Goal: Information Seeking & Learning: Learn about a topic

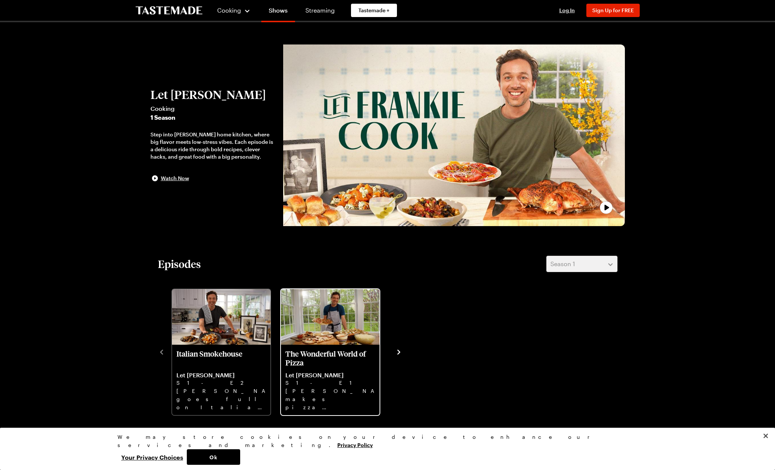
click at [338, 349] on p "The Wonderful World of Pizza" at bounding box center [330, 358] width 90 height 18
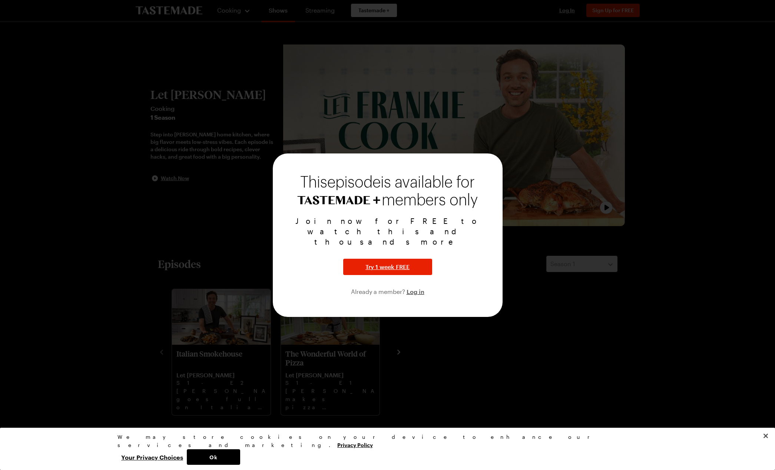
click at [557, 352] on div at bounding box center [387, 235] width 775 height 470
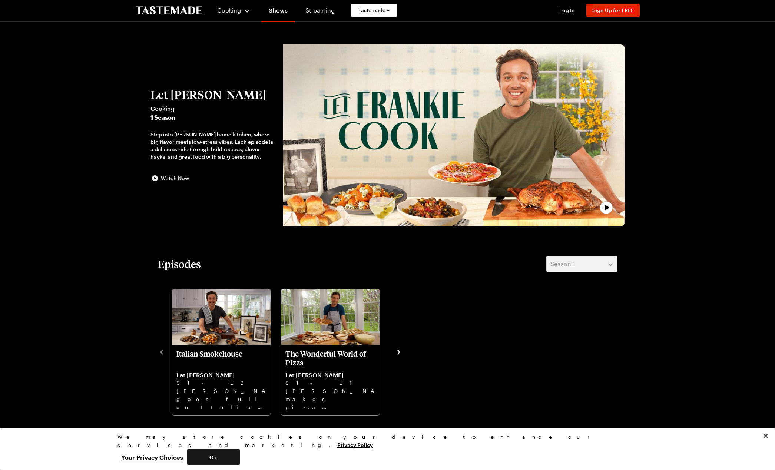
click at [240, 455] on button "Ok" at bounding box center [213, 457] width 53 height 16
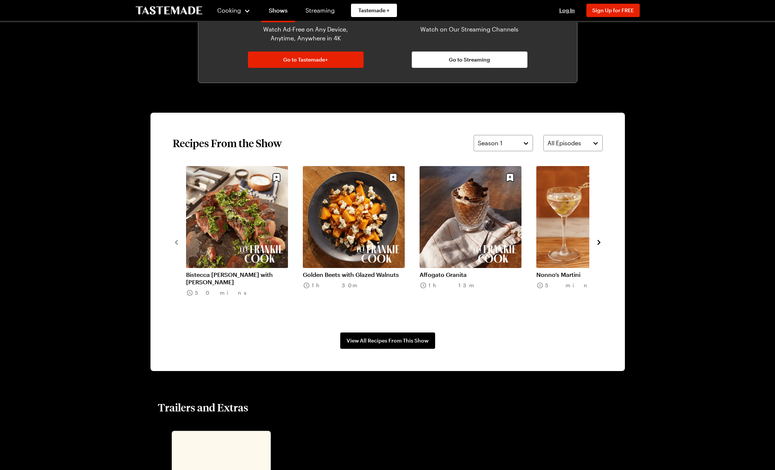
scroll to position [471, 0]
click at [405, 341] on span "View All Recipes From This Show" at bounding box center [387, 339] width 82 height 7
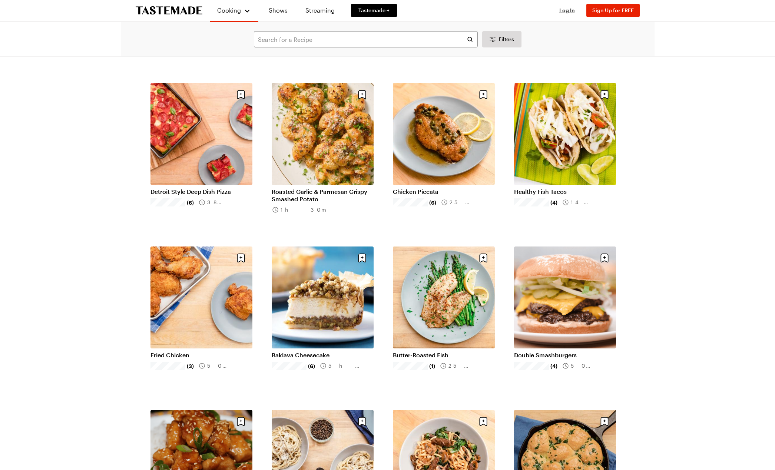
scroll to position [516, 0]
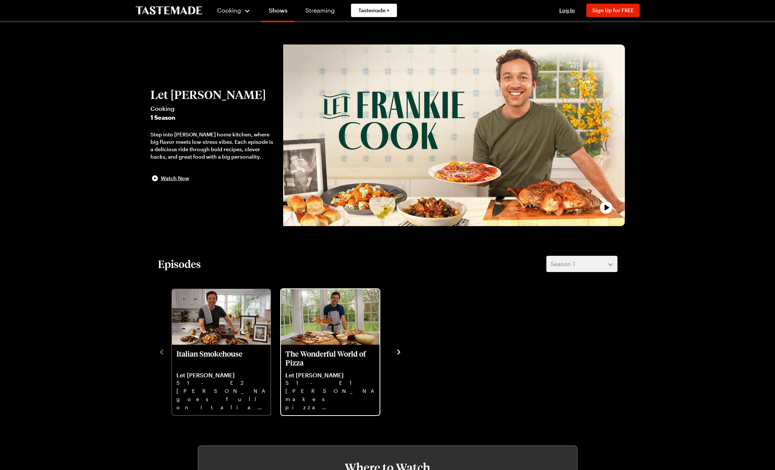
click at [362, 384] on p "S1 - E1" at bounding box center [330, 383] width 90 height 8
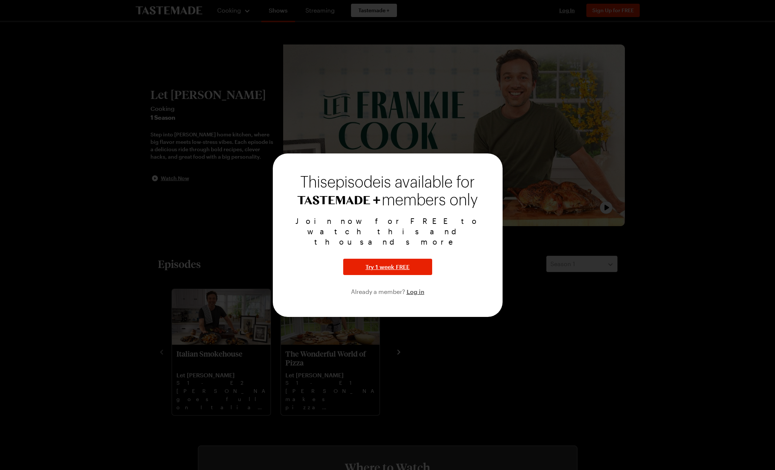
click at [570, 314] on div at bounding box center [387, 235] width 775 height 470
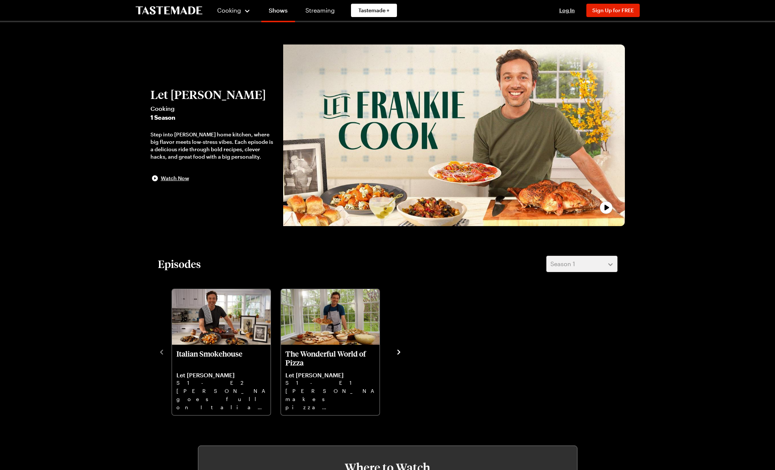
click at [398, 351] on icon "navigate to next item" at bounding box center [398, 351] width 3 height 5
click at [176, 180] on span "Watch Now" at bounding box center [175, 178] width 28 height 7
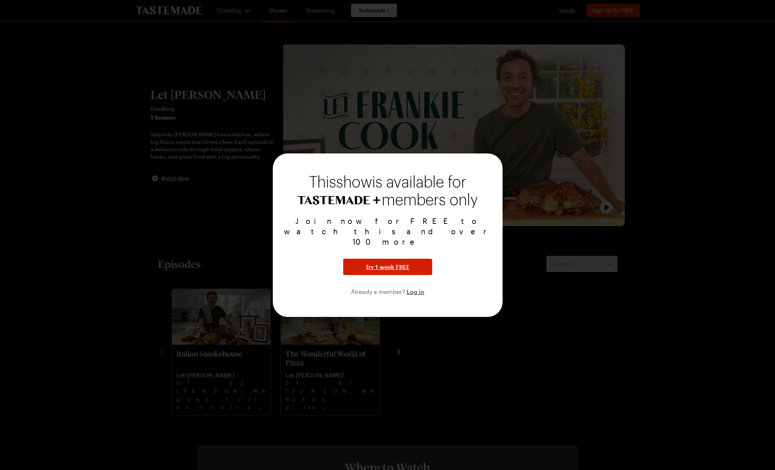
click at [391, 262] on span "Try 1 week FREE" at bounding box center [387, 266] width 44 height 9
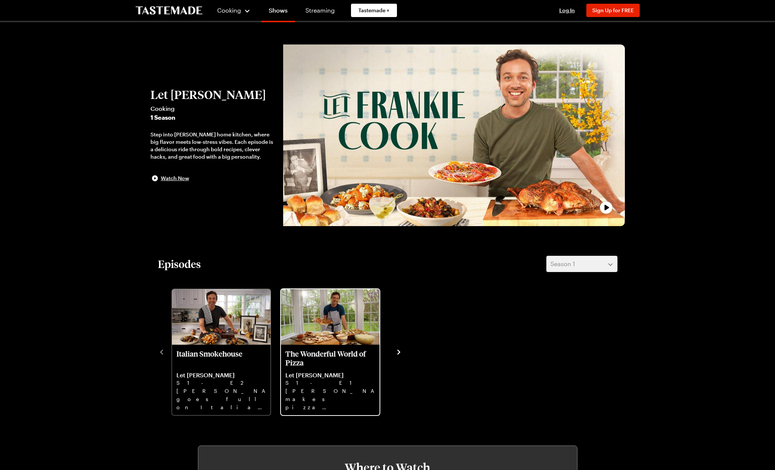
click at [336, 376] on p "Let [PERSON_NAME]" at bounding box center [330, 374] width 90 height 7
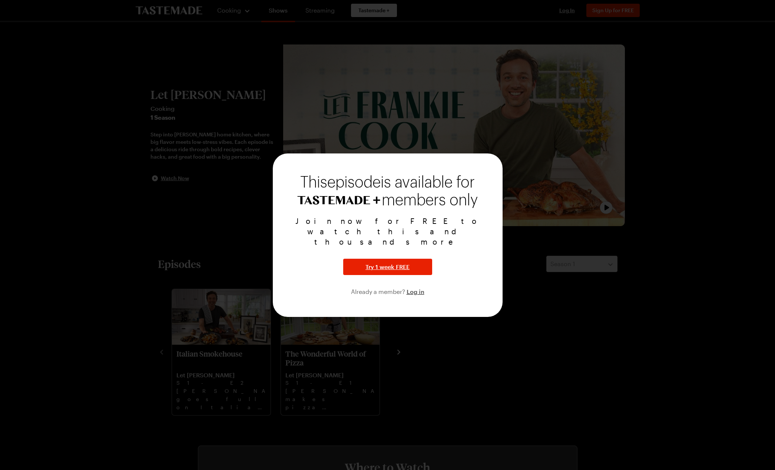
click at [506, 376] on div at bounding box center [387, 235] width 775 height 470
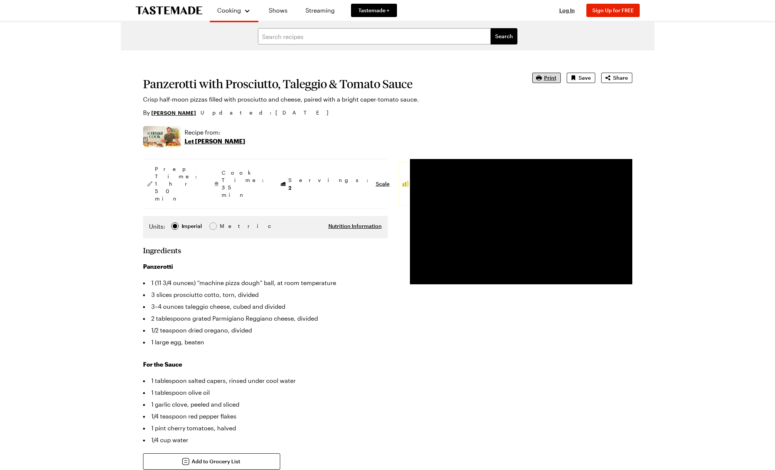
click at [546, 77] on span "Print" at bounding box center [550, 77] width 12 height 7
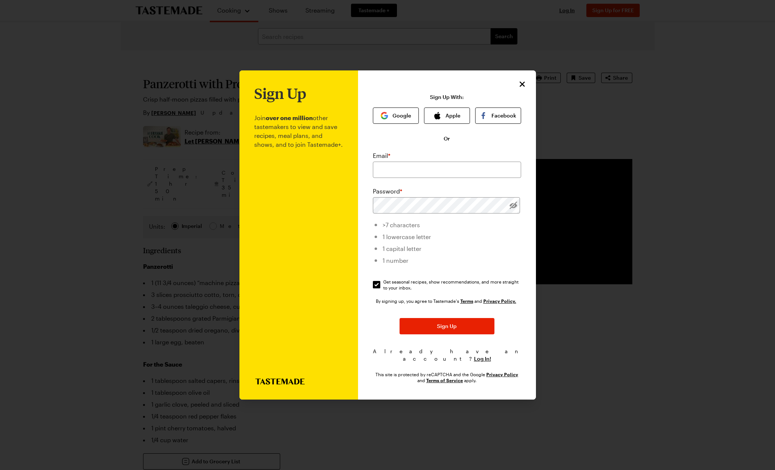
click at [522, 87] on icon "Close" at bounding box center [521, 84] width 5 height 5
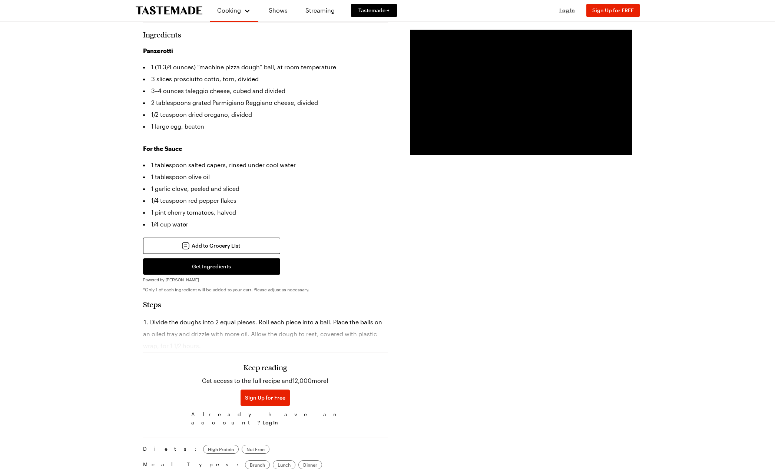
scroll to position [225, 0]
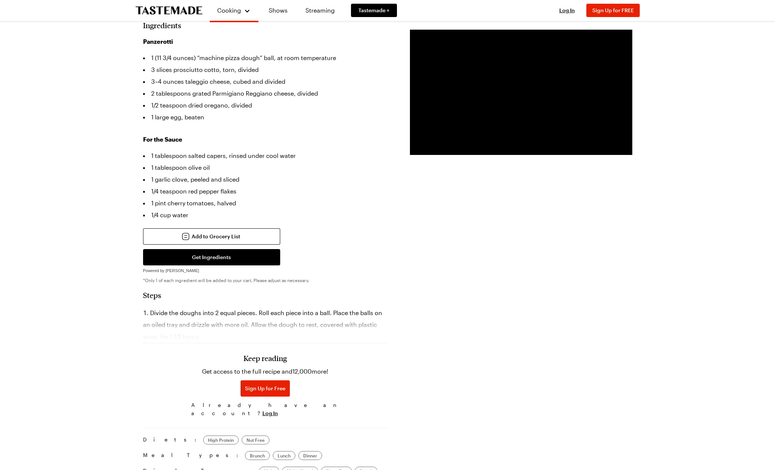
click at [213, 319] on div "Keep reading Get access to the full recipe and 12,000 more! Sign Up for Free Al…" at bounding box center [265, 368] width 245 height 103
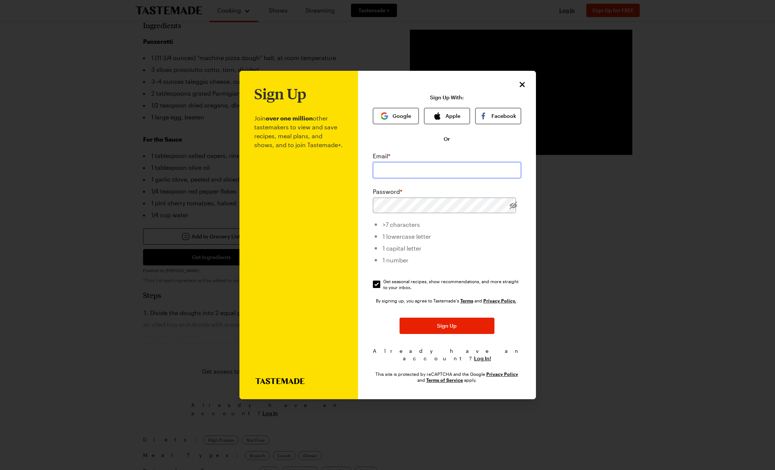
click at [467, 169] on input "email" at bounding box center [447, 170] width 148 height 16
type input "roncolvard@gmail.com"
click at [508, 321] on div "By signing up, you agree to Tastemade's Terms and Privacy Policy. Sign Up Alrea…" at bounding box center [447, 329] width 148 height 65
click at [375, 288] on input "Get seasonal recipes, show recommendations, and more straight to your inbox. Ge…" at bounding box center [376, 284] width 7 height 7
checkbox input "false"
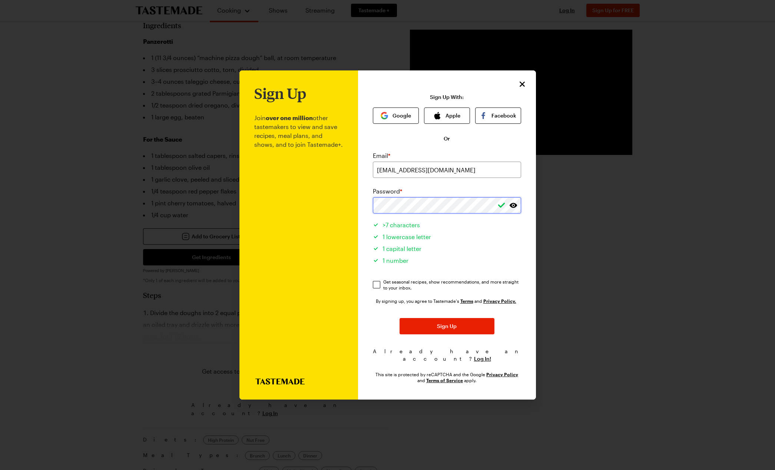
drag, startPoint x: 514, startPoint y: 210, endPoint x: 372, endPoint y: 206, distance: 142.3
click at [372, 206] on div "Sign Up Join over one million other tastemakers to view and save recipes, meal …" at bounding box center [447, 234] width 178 height 329
click at [433, 328] on button "Sign Up" at bounding box center [446, 326] width 95 height 16
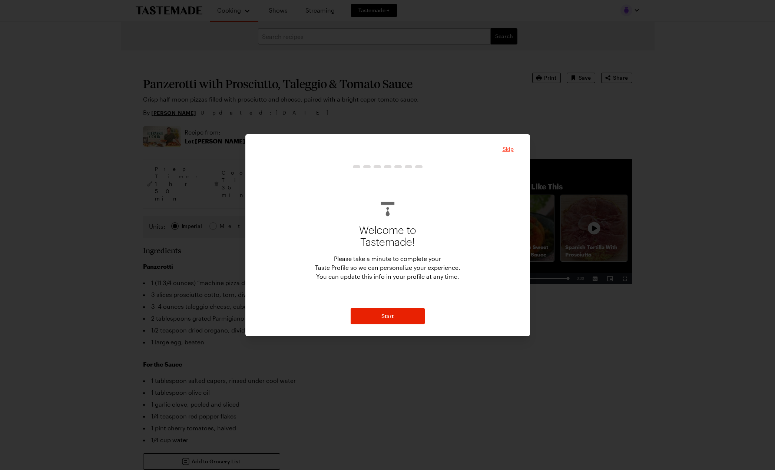
click at [510, 150] on span "Skip" at bounding box center [507, 148] width 11 height 7
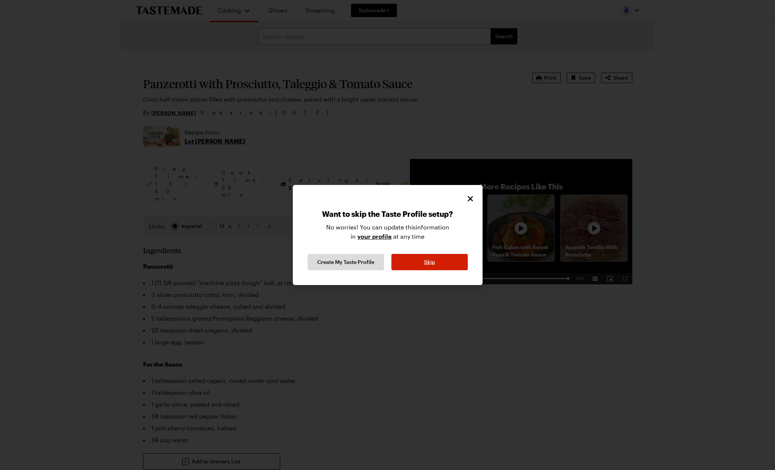
click at [432, 261] on span "Skip" at bounding box center [429, 261] width 11 height 7
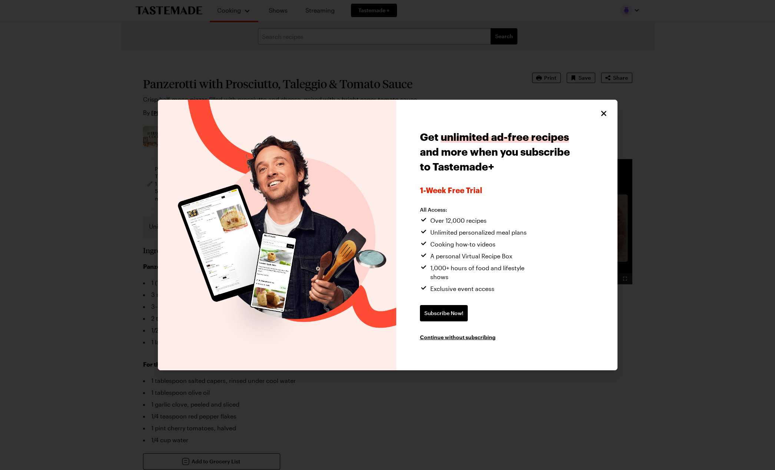
click at [604, 116] on icon "Close" at bounding box center [603, 113] width 5 height 5
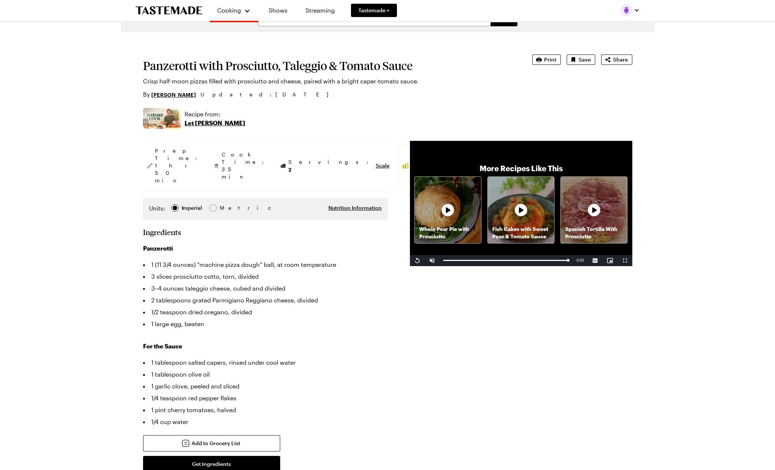
scroll to position [16, 0]
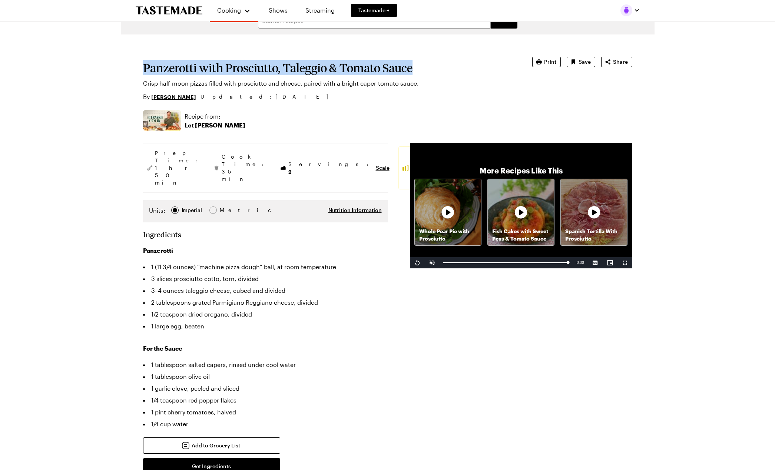
drag, startPoint x: 419, startPoint y: 69, endPoint x: 145, endPoint y: 68, distance: 274.9
click at [145, 68] on h1 "Panzerotti with Prosciutto, Taleggio & Tomato Sauce" at bounding box center [327, 67] width 368 height 13
copy h1 "Panzerotti with Prosciutto, Taleggio & Tomato Sauce"
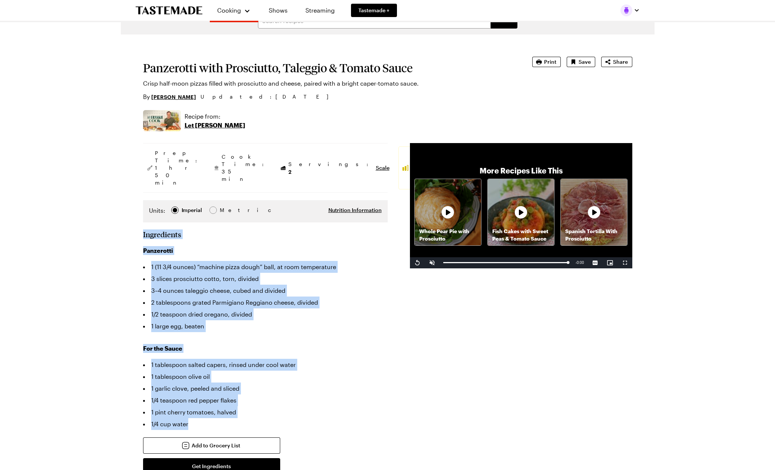
drag, startPoint x: 198, startPoint y: 397, endPoint x: 138, endPoint y: 202, distance: 204.0
copy section "Ingredients Panzerotti 1 (11 3/4 ounces) “machine pizza dough” ball, at room te…"
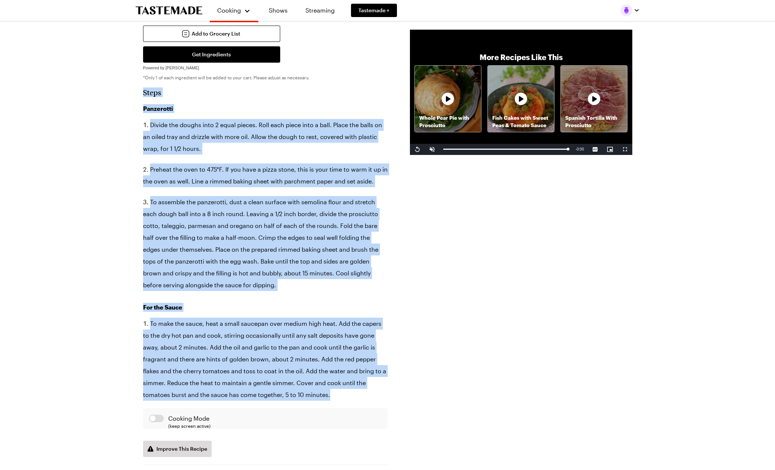
scroll to position [427, 0]
drag, startPoint x: 299, startPoint y: 279, endPoint x: 128, endPoint y: 59, distance: 279.1
click at [128, 59] on div "Panzerotti with Prosciutto, Taleggio & Tomato Sauce Crisp half-moon pizzas fill…" at bounding box center [388, 281] width 534 height 1317
copy section "Steps Panzerotti Divide the doughs into 2 equal pieces. Roll each piece into a …"
click at [547, 270] on div "Prep Time: 1 hr 50 min Cook Time: 35 min Servings: 2 Scale Average Units: Imper…" at bounding box center [387, 218] width 489 height 972
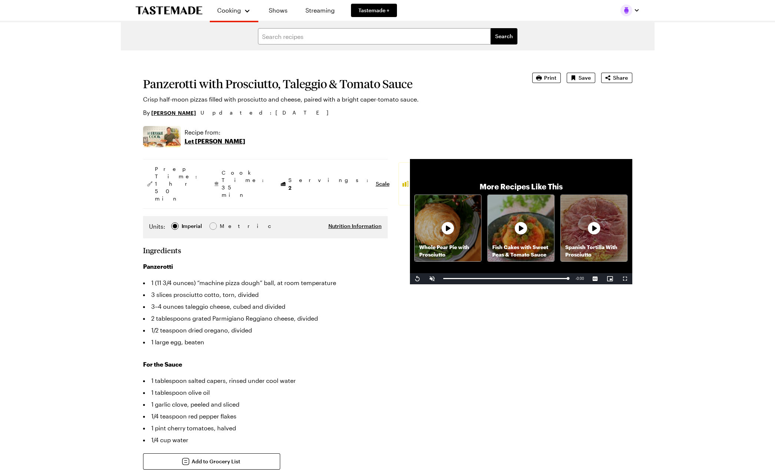
scroll to position [0, 0]
click at [218, 141] on p "Let [PERSON_NAME]" at bounding box center [215, 141] width 61 height 9
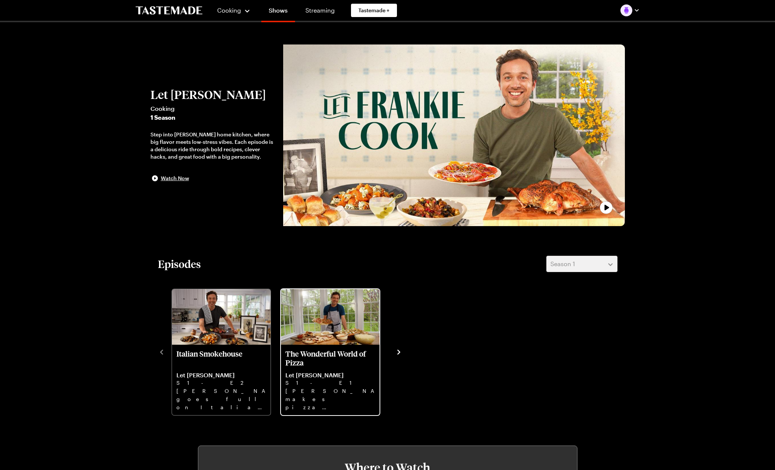
click at [350, 387] on p "Frankie makes pizza magic with two doughs, from Grilled Pizza to Grandma slices…" at bounding box center [330, 399] width 90 height 24
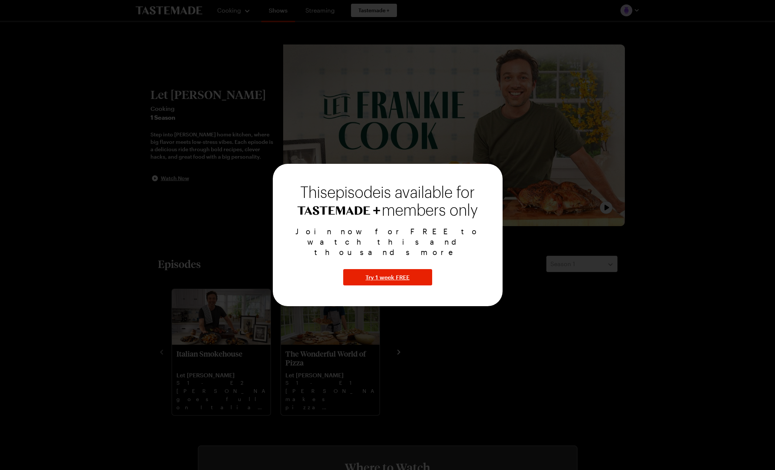
click at [516, 309] on div at bounding box center [387, 235] width 775 height 470
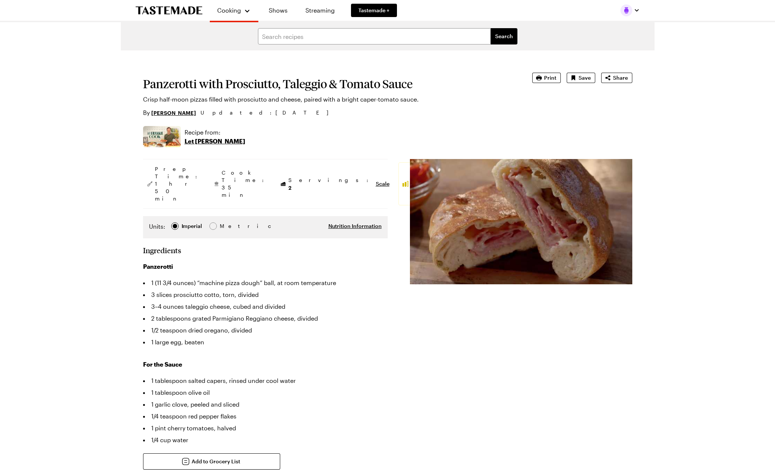
type textarea "x"
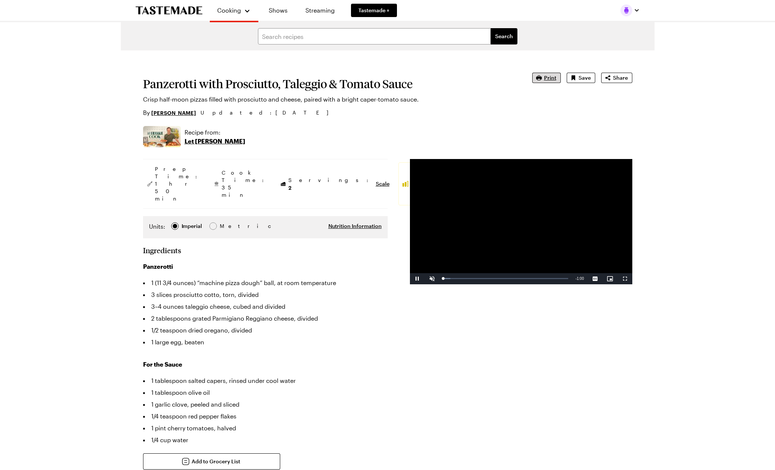
click at [554, 79] on span "Print" at bounding box center [550, 77] width 12 height 7
drag, startPoint x: 257, startPoint y: 253, endPoint x: 199, endPoint y: 251, distance: 58.2
click at [199, 277] on li "1 (11 3/4 ounces) “machine pizza dough” ball, at room temperature" at bounding box center [265, 283] width 245 height 12
copy li "machine pizza dough"
click at [336, 40] on input "text" at bounding box center [374, 36] width 233 height 16
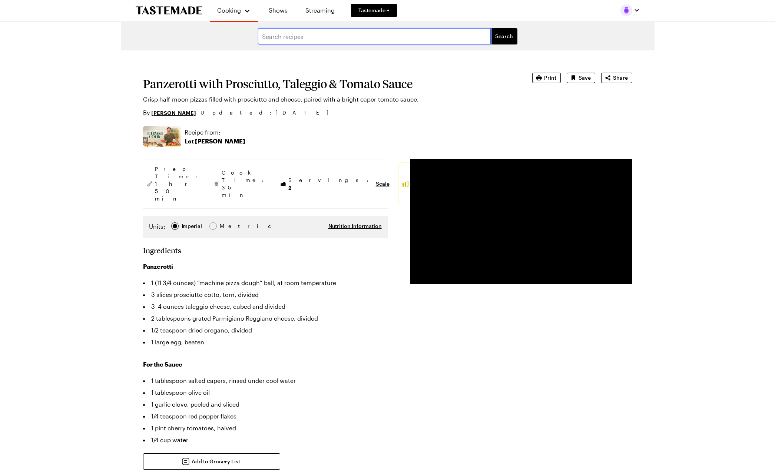
paste input "machine pizza dough"
type input "machine pizza dough"
click at [504, 36] on button "Search" at bounding box center [504, 36] width 27 height 16
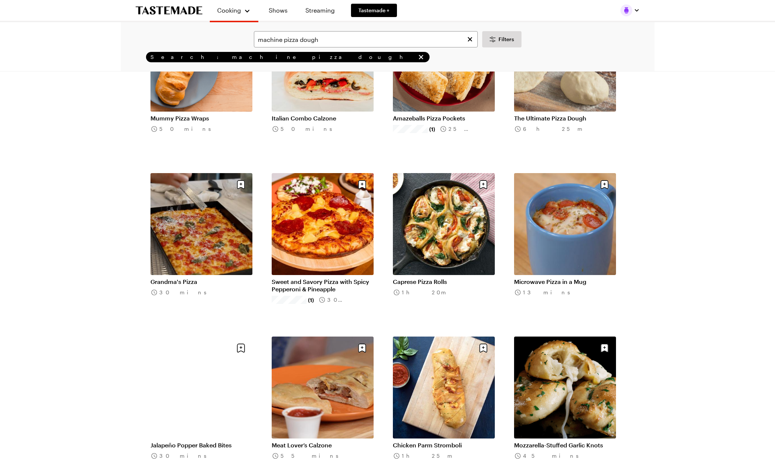
scroll to position [442, 0]
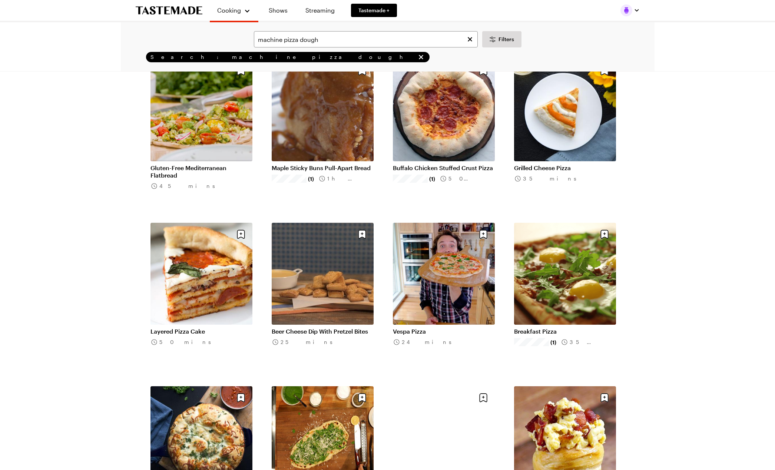
scroll to position [1535, 0]
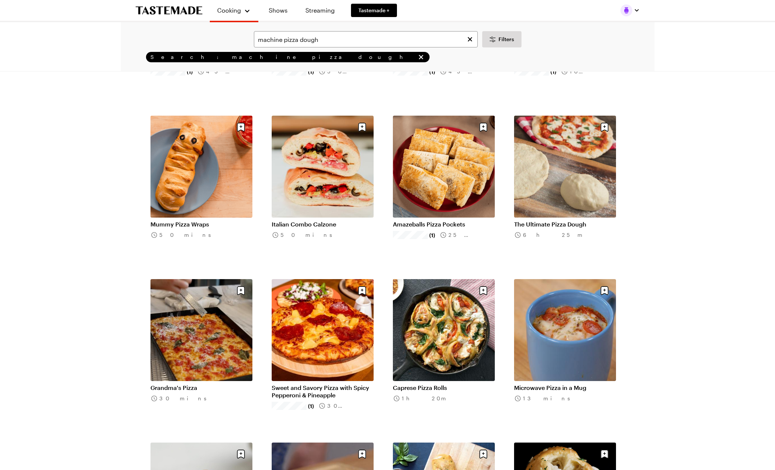
scroll to position [335, 0]
click at [574, 220] on link "The Ultimate Pizza Dough" at bounding box center [565, 223] width 102 height 7
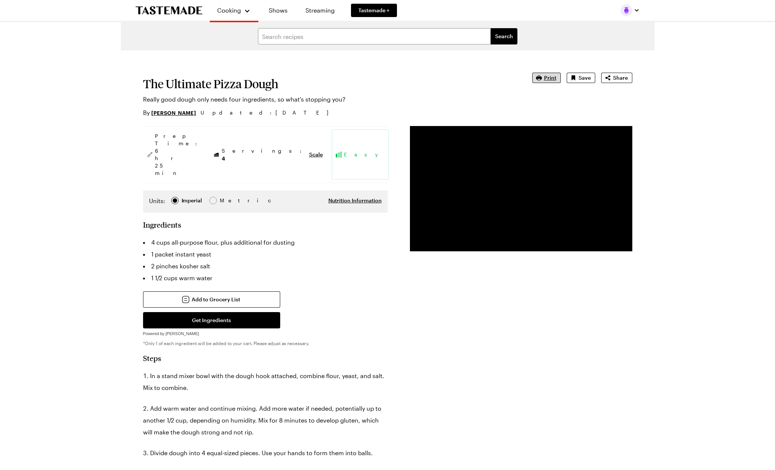
click at [549, 77] on span "Print" at bounding box center [550, 77] width 12 height 7
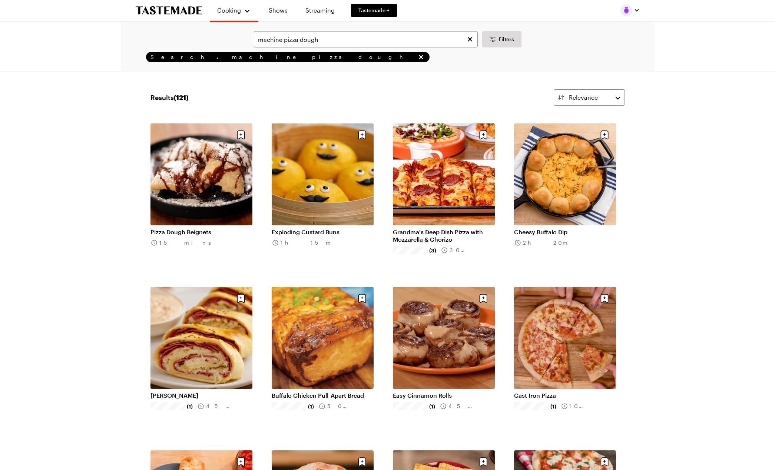
click at [558, 228] on link "Cheesy Buffalo Dip" at bounding box center [565, 231] width 102 height 7
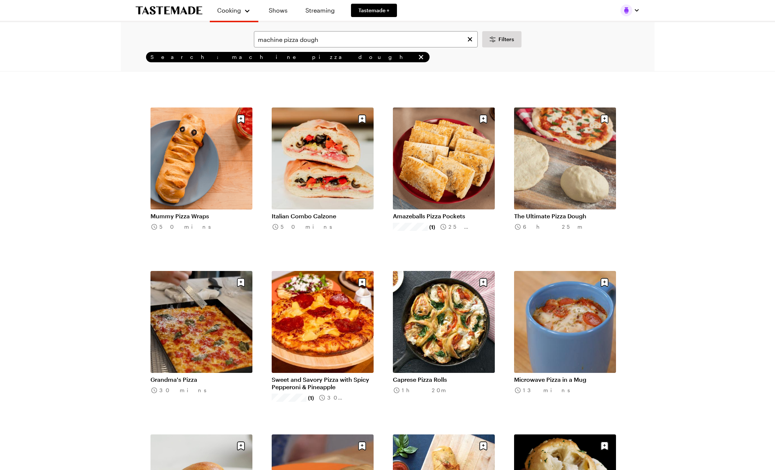
scroll to position [342, 0]
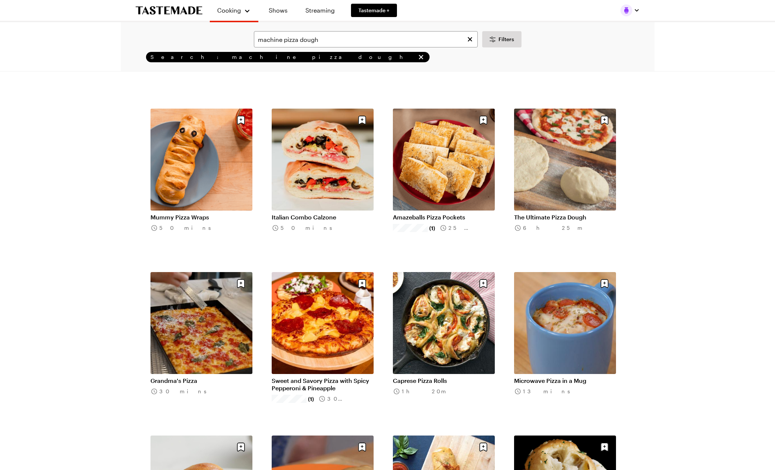
click at [241, 377] on link "Grandma's Pizza" at bounding box center [201, 380] width 102 height 7
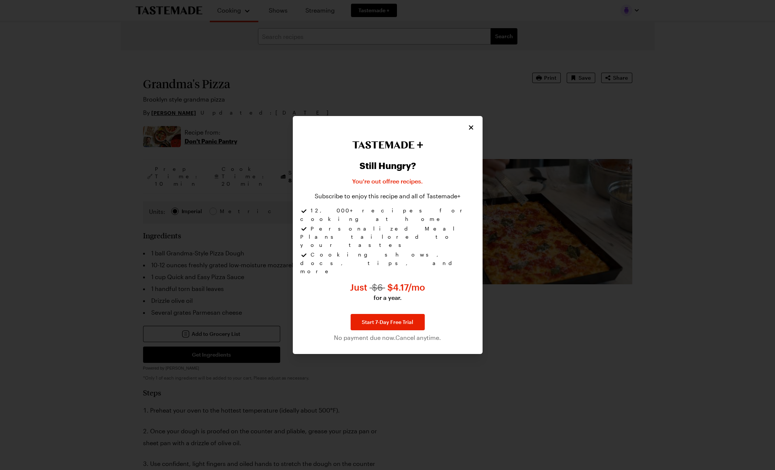
click at [469, 131] on icon "Close" at bounding box center [470, 127] width 7 height 7
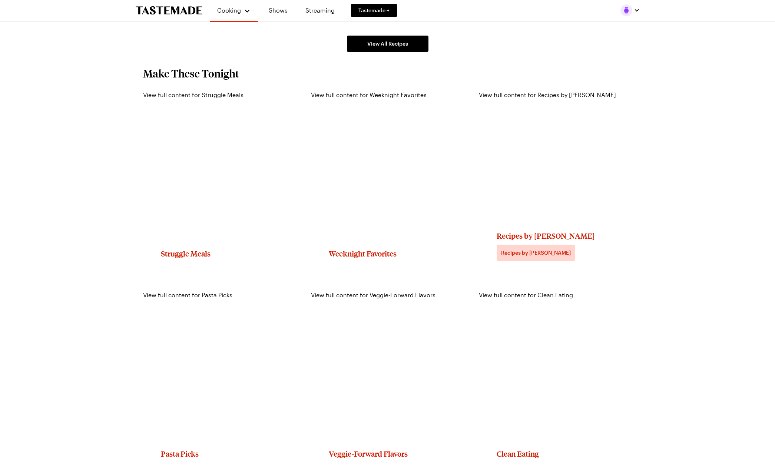
scroll to position [617, 0]
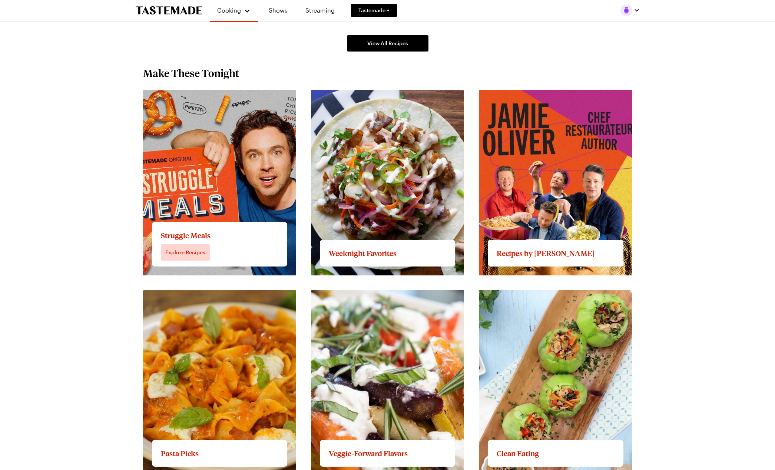
click at [222, 98] on link "View full content for Struggle Meals" at bounding box center [193, 94] width 100 height 7
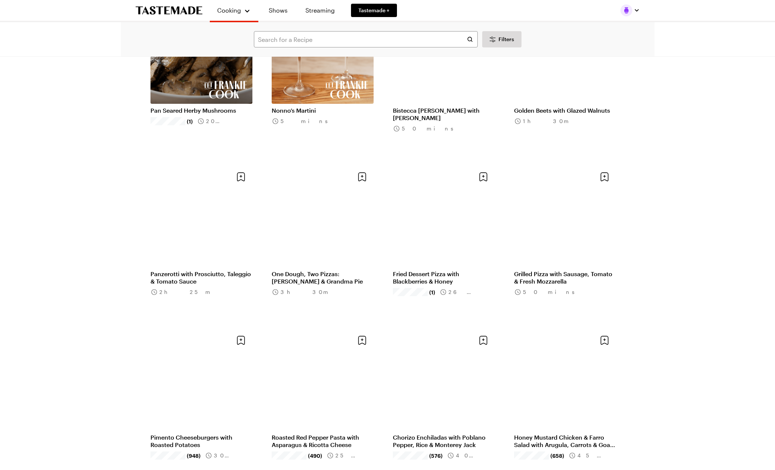
scroll to position [434, 0]
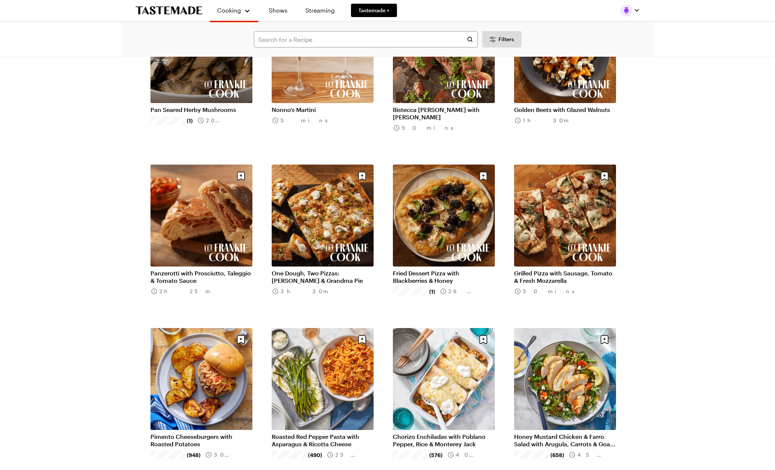
click at [565, 269] on link "Grilled Pizza with Sausage, Tomato & Fresh Mozzarella" at bounding box center [565, 276] width 102 height 15
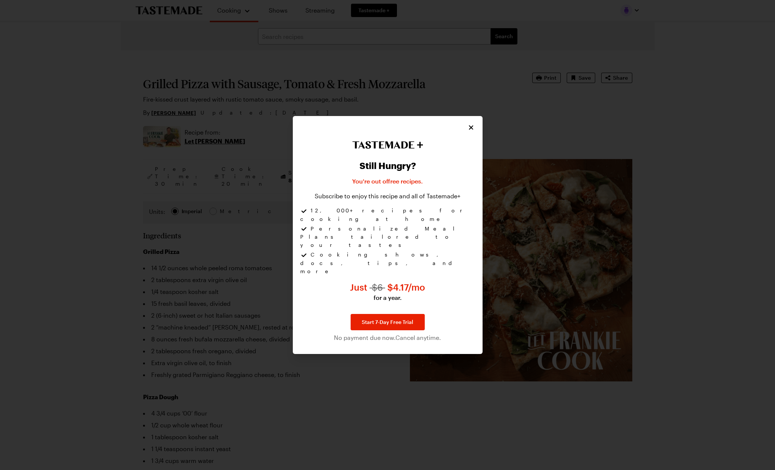
click at [472, 130] on icon "Close" at bounding box center [471, 128] width 4 height 4
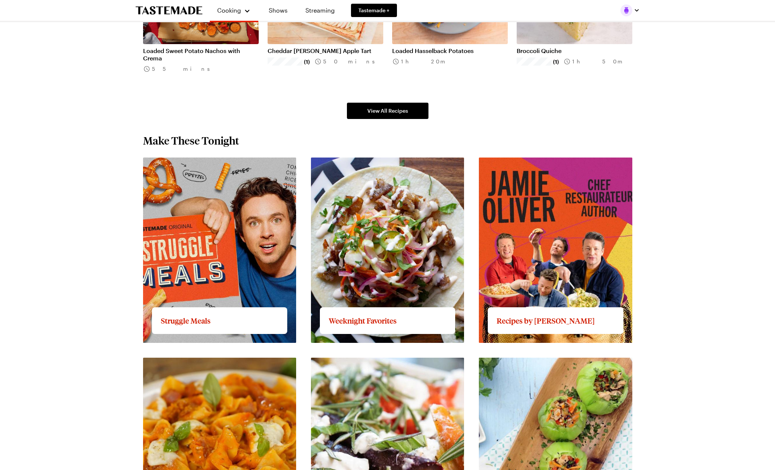
scroll to position [550, 0]
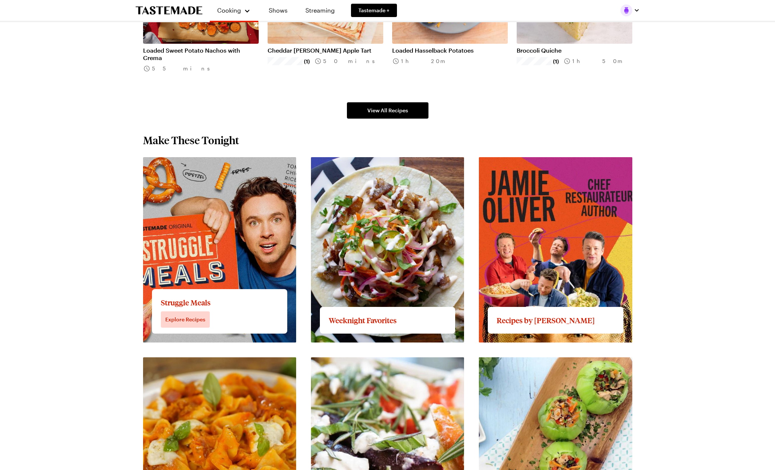
click at [204, 165] on link "View full content for Struggle Meals" at bounding box center [193, 161] width 100 height 7
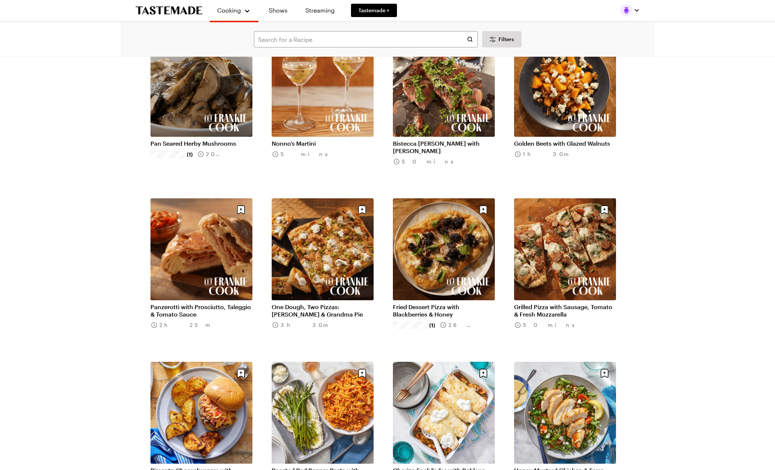
scroll to position [401, 0]
click at [334, 303] on link "One Dough, Two Pizzas: Focaccia & Grandma Pie" at bounding box center [323, 310] width 102 height 15
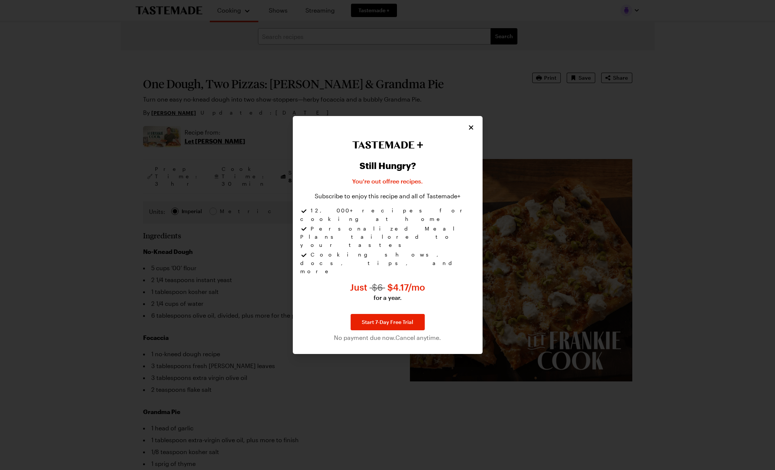
click at [472, 131] on icon "Close" at bounding box center [470, 127] width 7 height 7
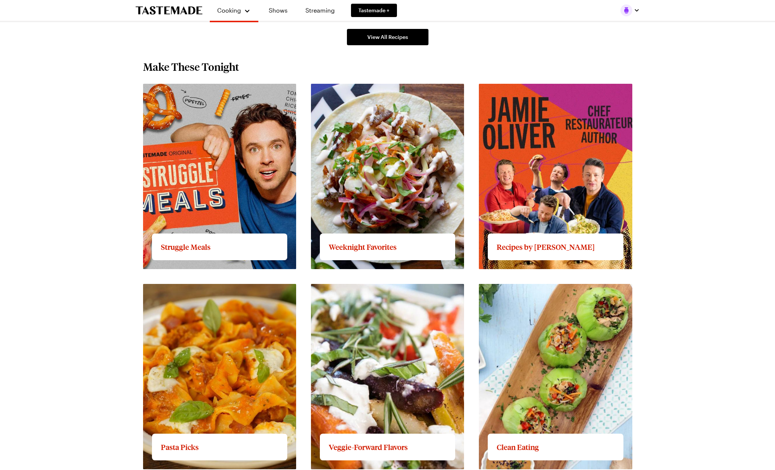
scroll to position [624, 0]
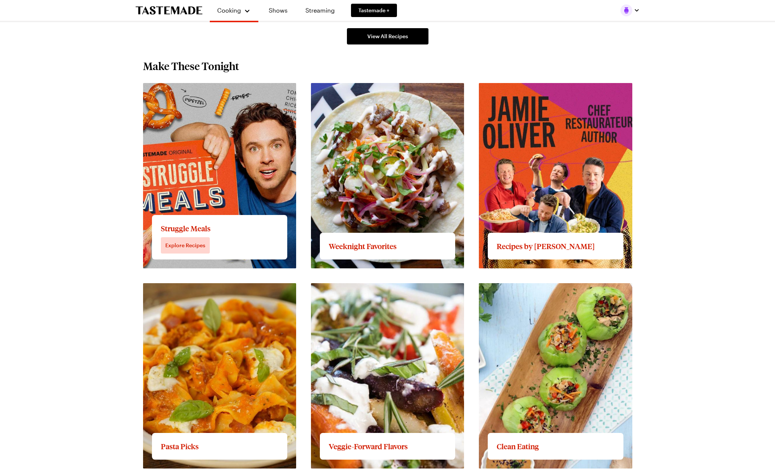
click at [240, 91] on link "View full content for Struggle Meals" at bounding box center [193, 87] width 100 height 7
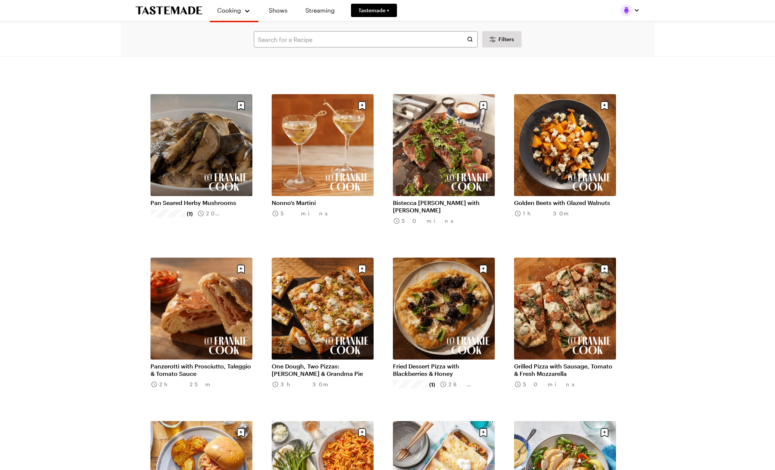
scroll to position [349, 0]
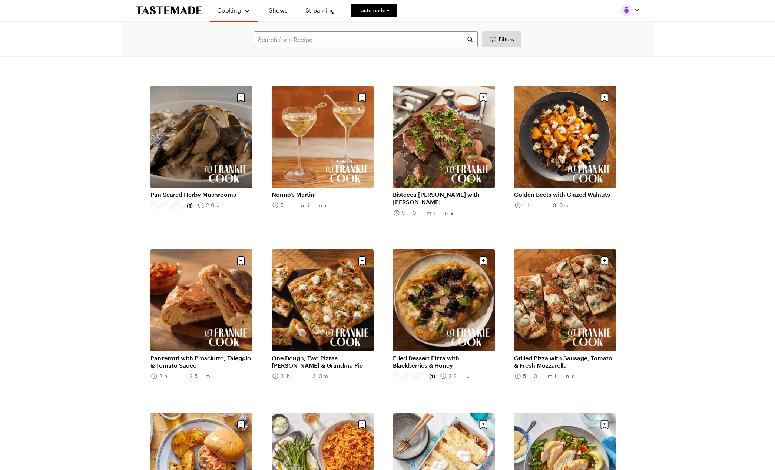
click at [311, 369] on link "One Dough, Two Pizzas: Focaccia & Grandma Pie" at bounding box center [323, 361] width 102 height 15
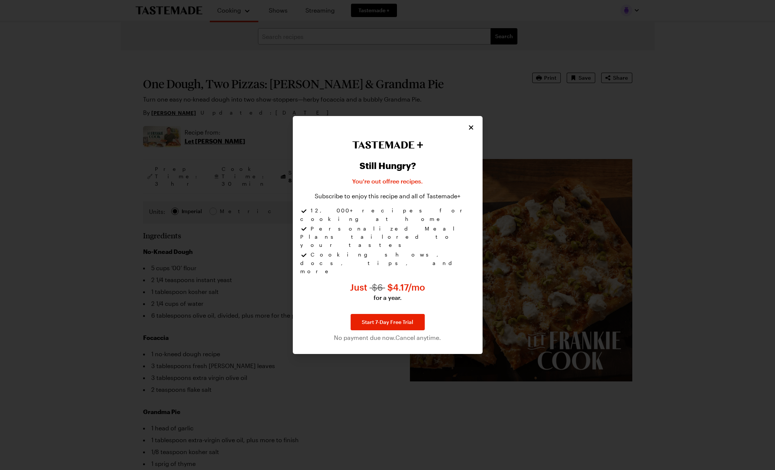
click at [311, 369] on div at bounding box center [387, 235] width 775 height 470
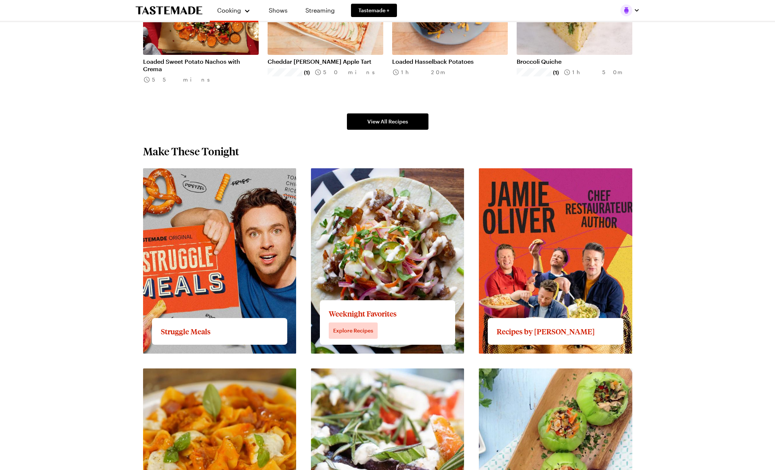
scroll to position [566, 0]
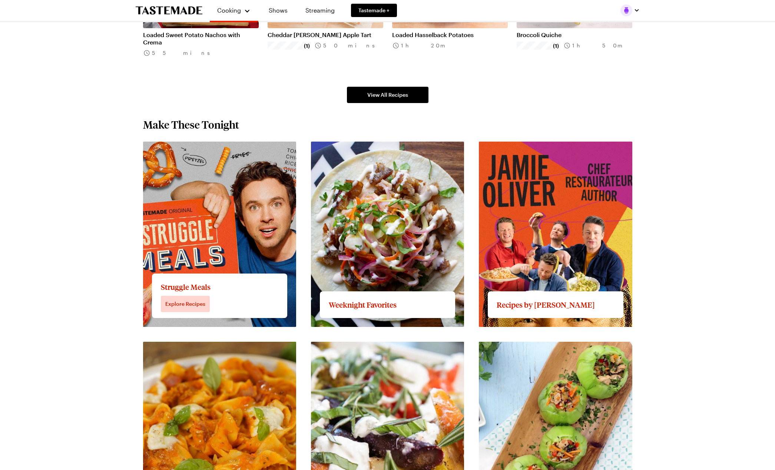
click at [243, 149] on link "View full content for Struggle Meals" at bounding box center [193, 145] width 100 height 7
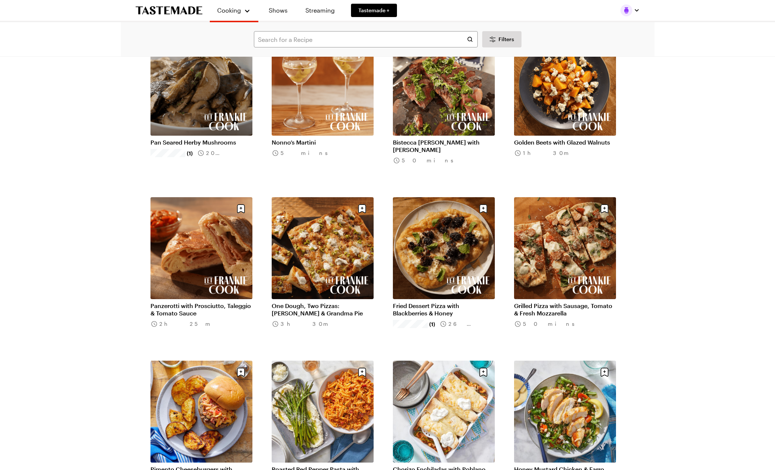
scroll to position [402, 0]
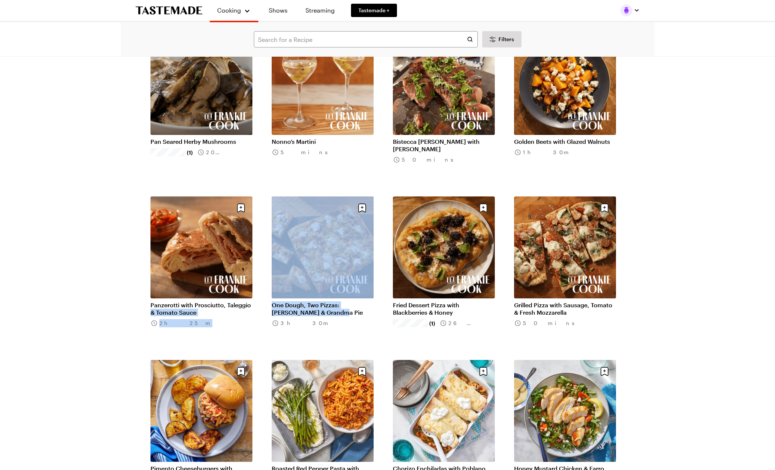
drag, startPoint x: 265, startPoint y: 303, endPoint x: 286, endPoint y: 305, distance: 21.2
click at [286, 305] on ul "Power Oatmeal 30 mins Maple Ginger Switchel 3h 10m Ultimate Juicy Lucy Burger w…" at bounding box center [387, 190] width 474 height 969
click at [331, 316] on link "One Dough, Two Pizzas: Focaccia & Grandma Pie" at bounding box center [323, 308] width 102 height 15
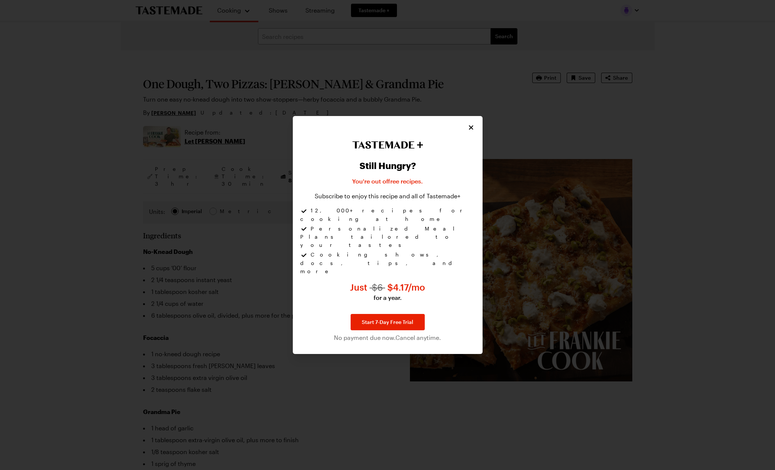
click at [470, 130] on icon "Close" at bounding box center [471, 128] width 4 height 4
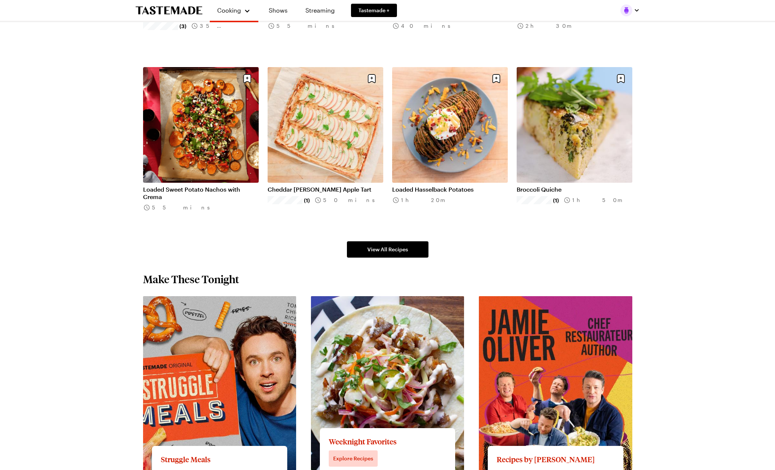
scroll to position [412, 0]
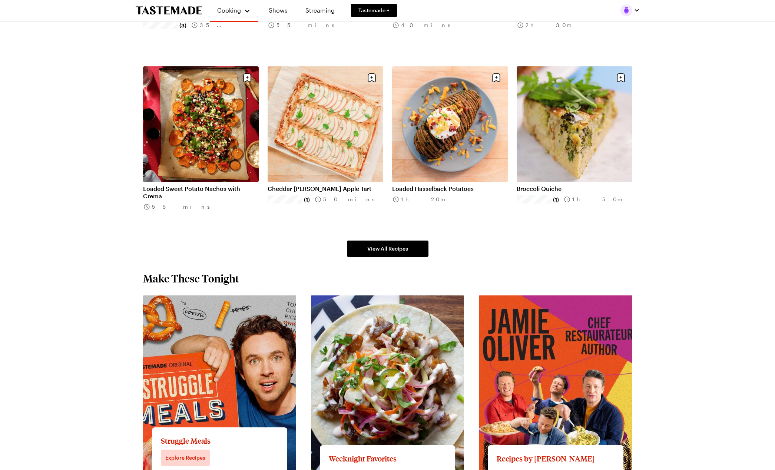
click at [243, 303] on link "View full content for Struggle Meals" at bounding box center [193, 299] width 100 height 7
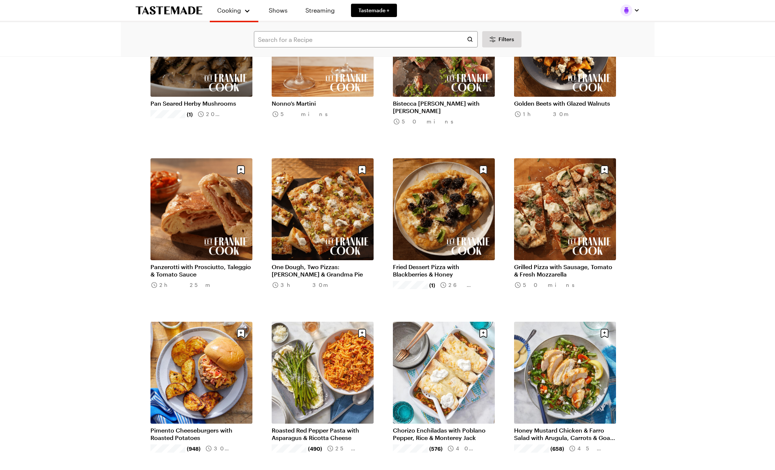
scroll to position [445, 0]
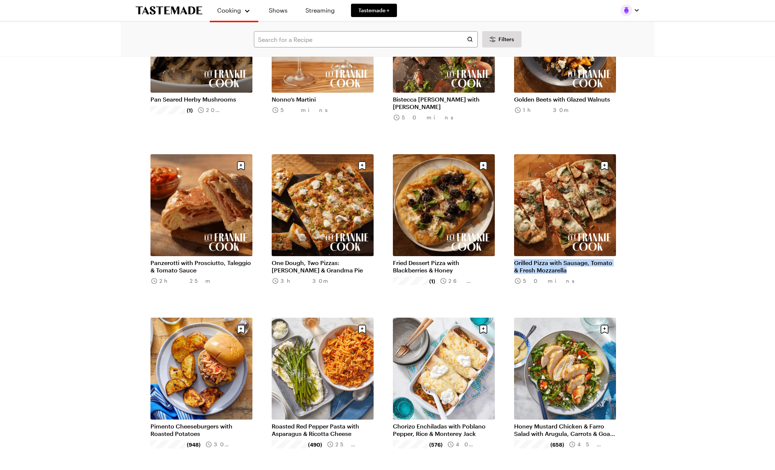
drag, startPoint x: 509, startPoint y: 261, endPoint x: 533, endPoint y: 264, distance: 24.3
click at [533, 264] on ul "Power Oatmeal 30 mins Maple Ginger Switchel 3h 10m Ultimate Juicy Lucy Burger w…" at bounding box center [387, 148] width 474 height 969
copy link "Grilled Pizza with Sausage, Tomato & Fresh Mozzarella"
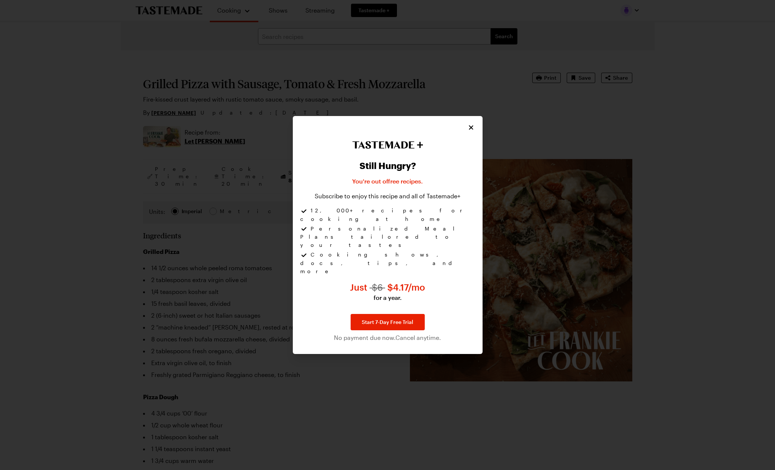
type textarea "x"
click at [471, 130] on icon "Close" at bounding box center [471, 128] width 4 height 4
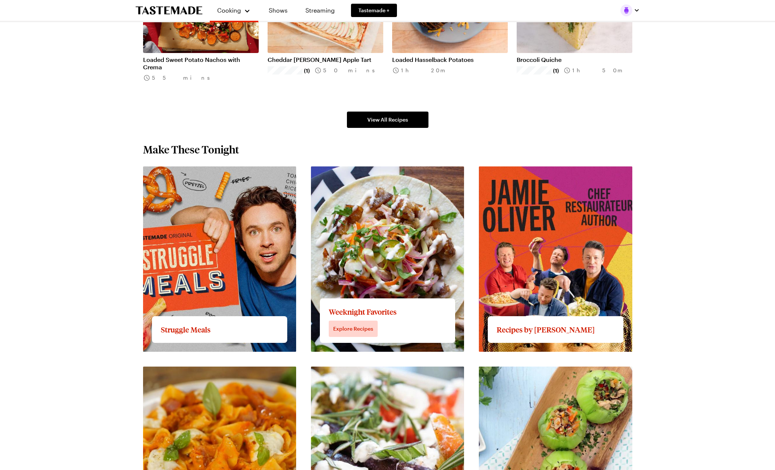
scroll to position [543, 0]
